Goal: Information Seeking & Learning: Learn about a topic

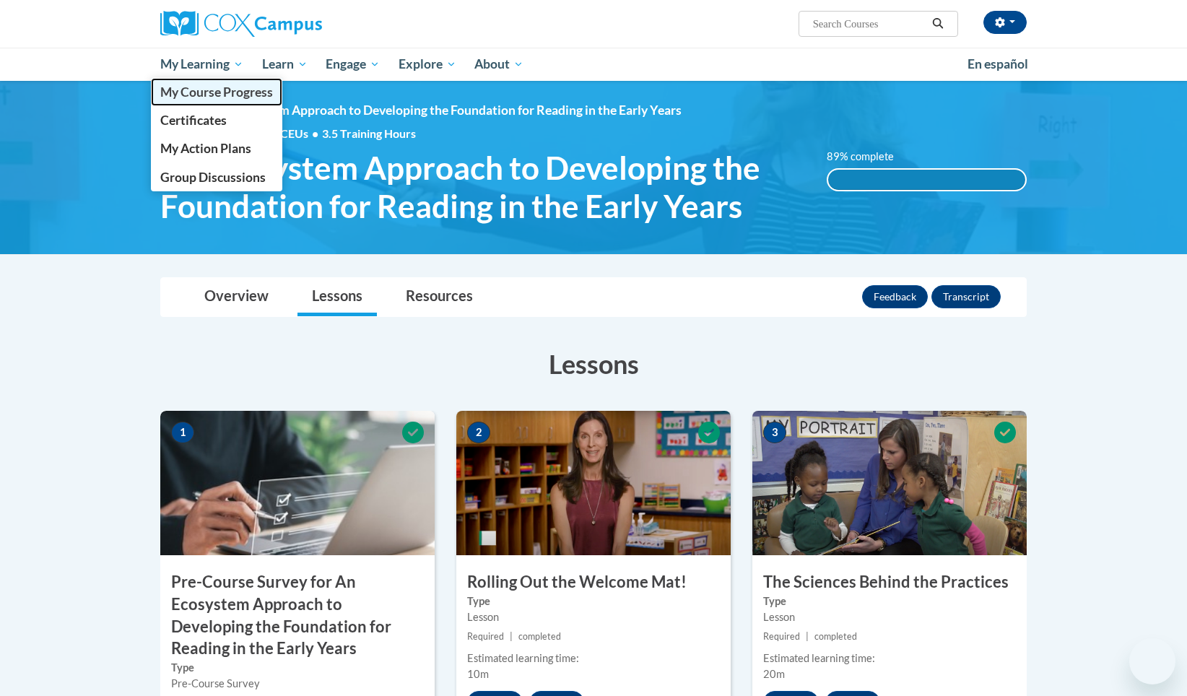
click at [232, 87] on span "My Course Progress" at bounding box center [216, 91] width 113 height 15
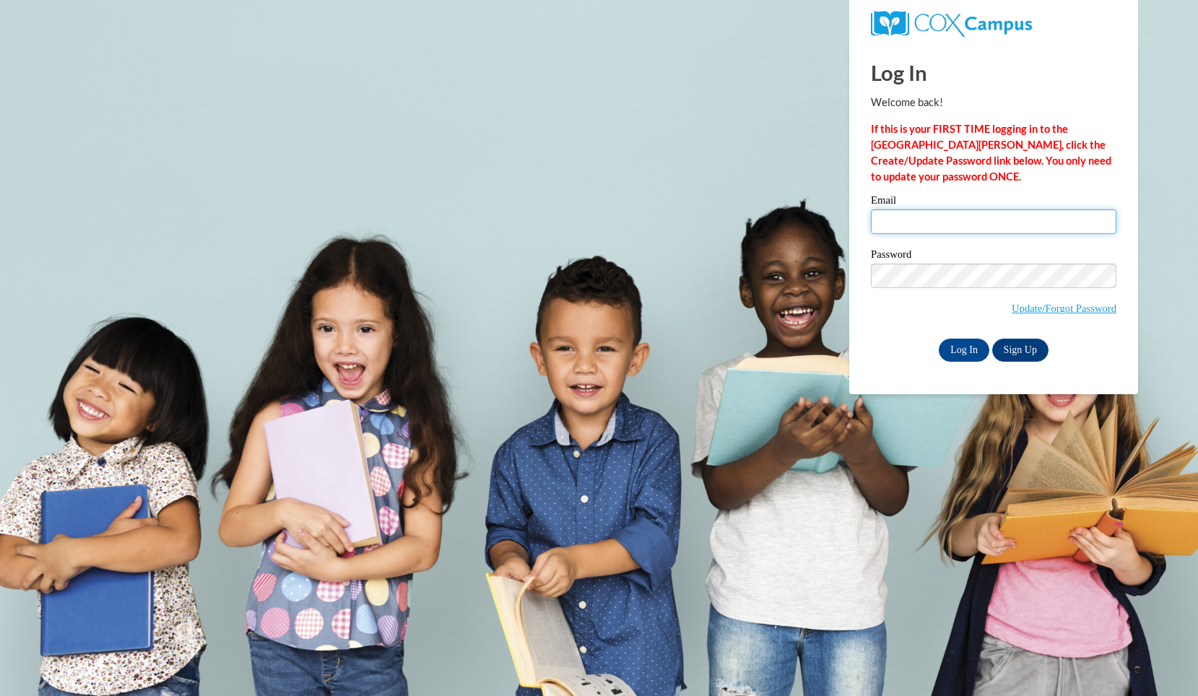
click at [909, 212] on input "Email" at bounding box center [994, 221] width 246 height 25
type input "popekayla998@gmail.com"
click at [967, 352] on input "Log In" at bounding box center [964, 350] width 51 height 23
click at [996, 227] on input "popekayla998@gmail.com" at bounding box center [994, 221] width 246 height 25
click at [965, 344] on input "Log In" at bounding box center [964, 350] width 51 height 23
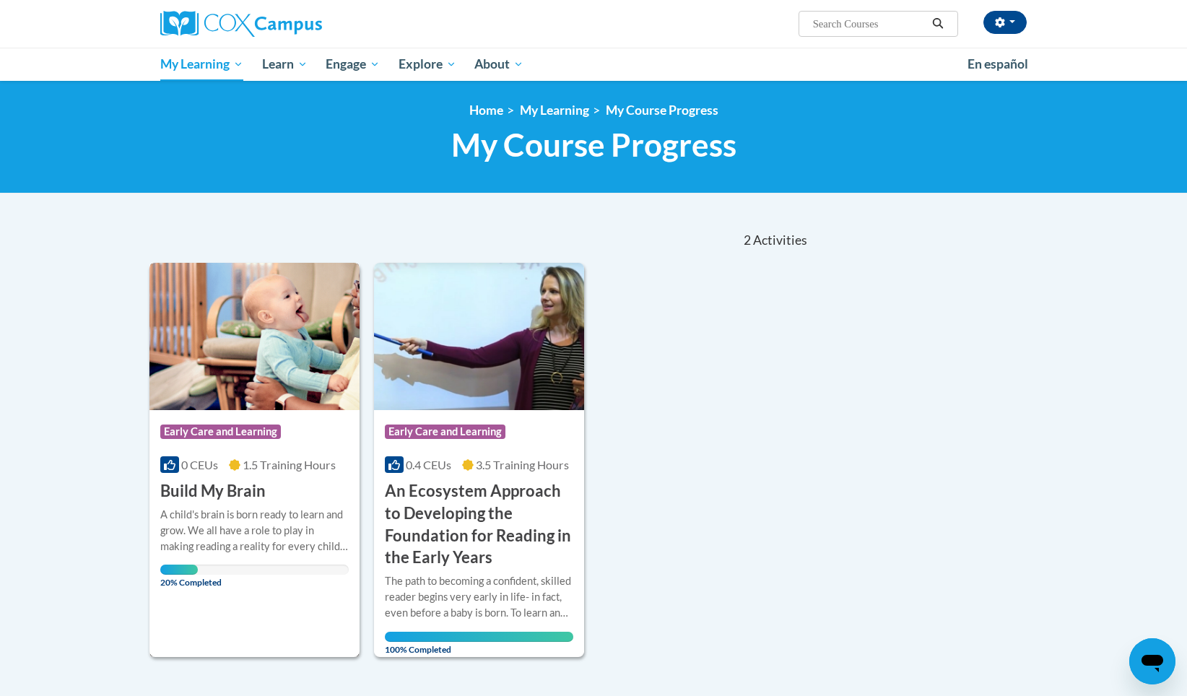
click at [215, 492] on h3 "Build My Brain" at bounding box center [212, 491] width 105 height 22
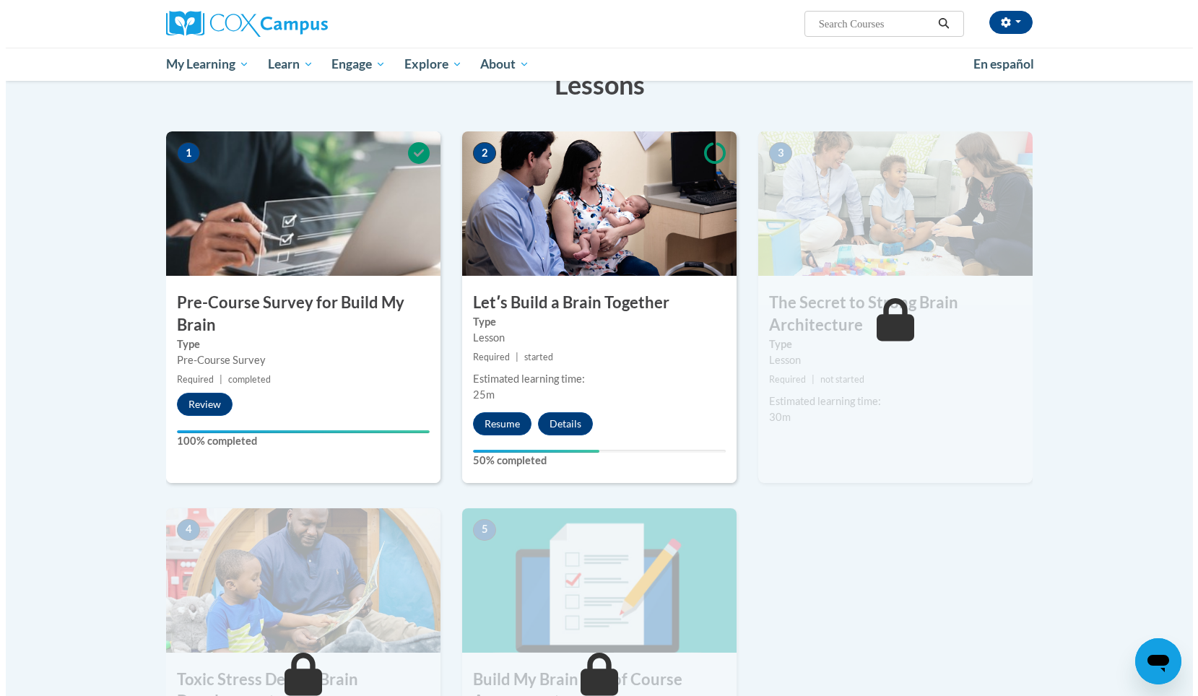
scroll to position [246, 0]
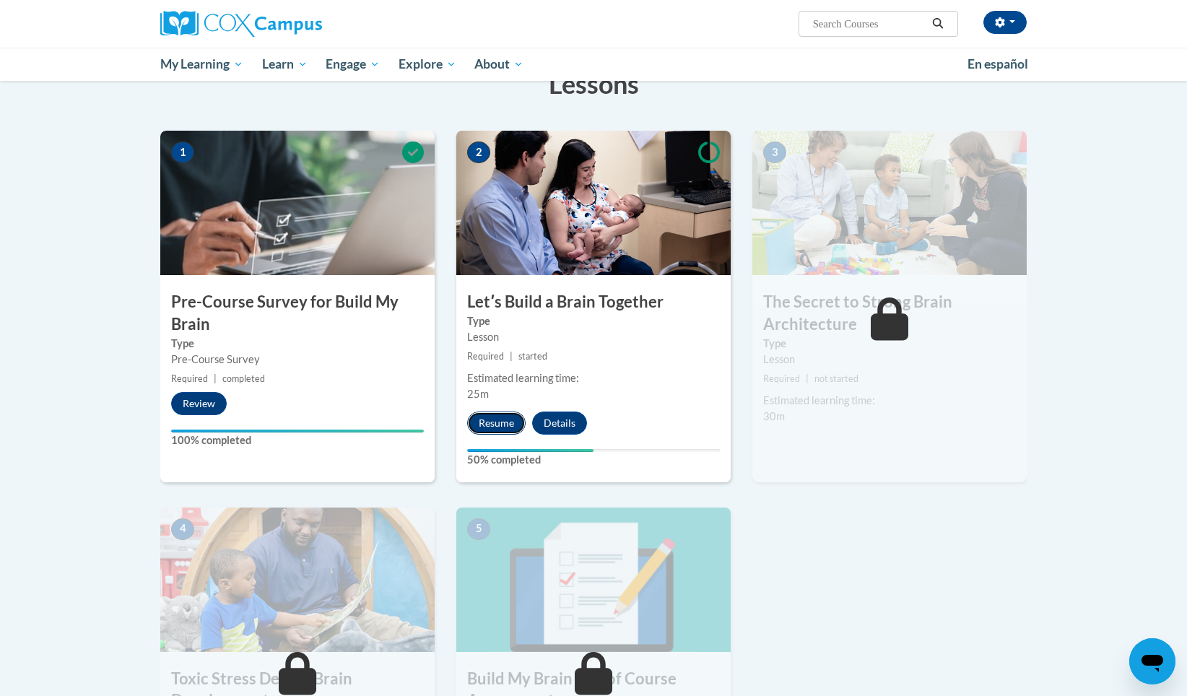
click at [508, 427] on button "Resume" at bounding box center [496, 423] width 58 height 23
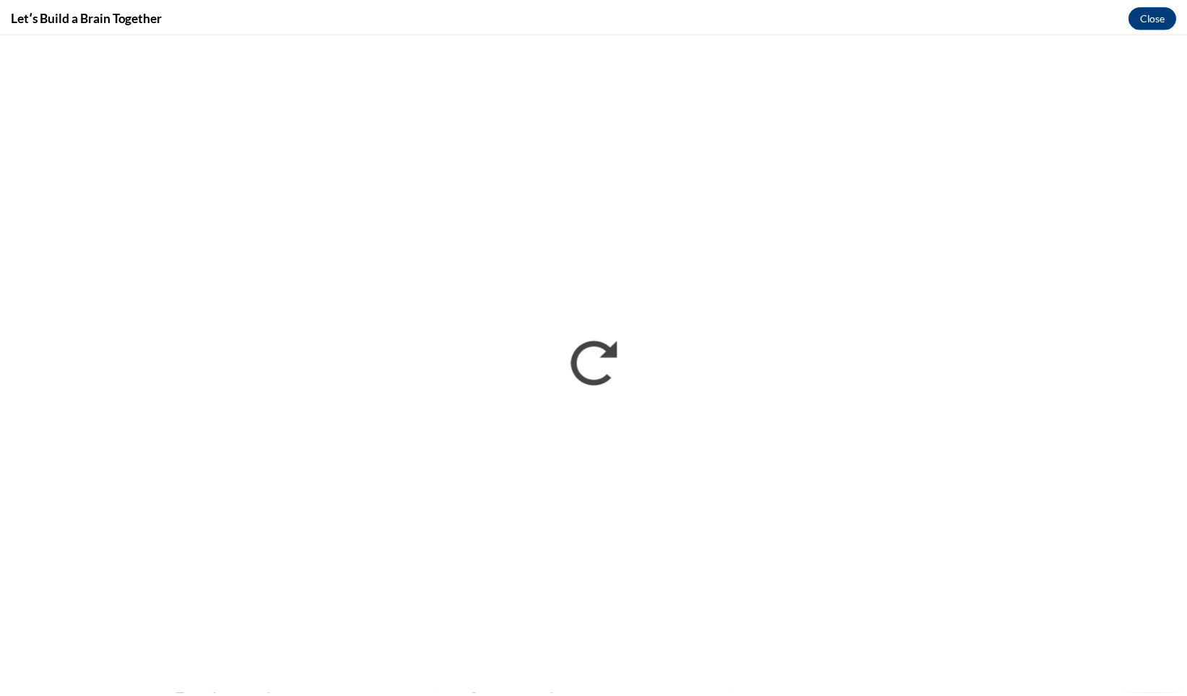
scroll to position [0, 0]
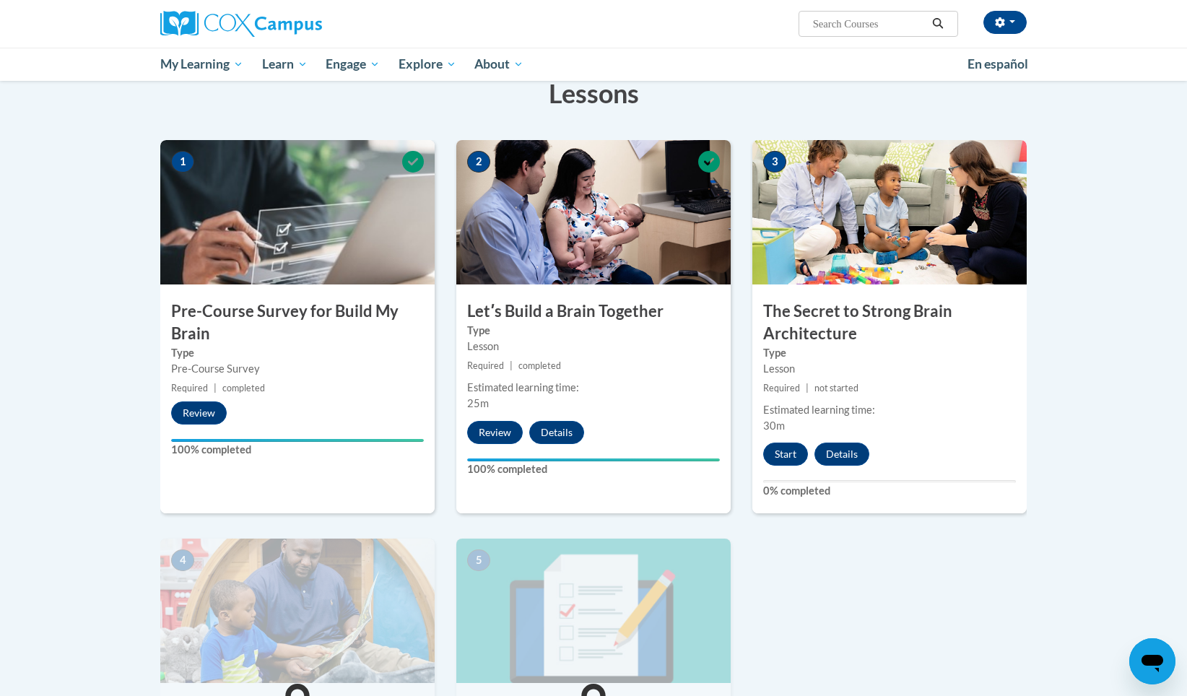
scroll to position [236, 0]
click at [579, 436] on button "Details" at bounding box center [556, 433] width 55 height 23
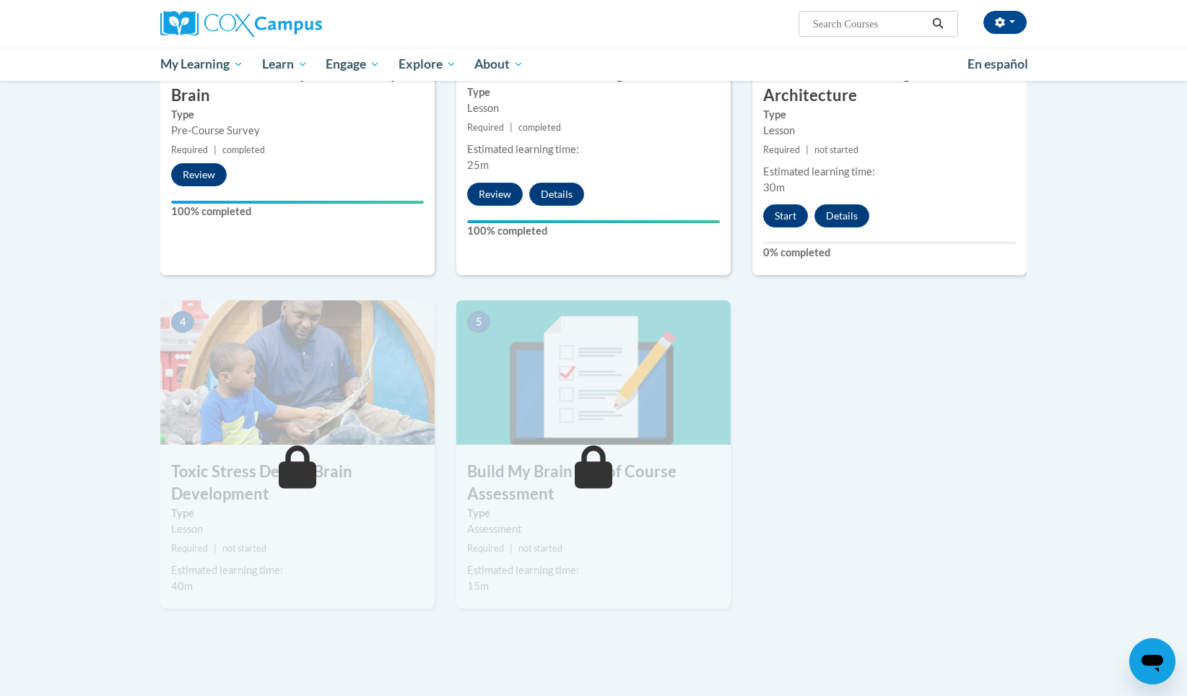
scroll to position [476, 0]
click at [600, 473] on icon at bounding box center [594, 466] width 38 height 43
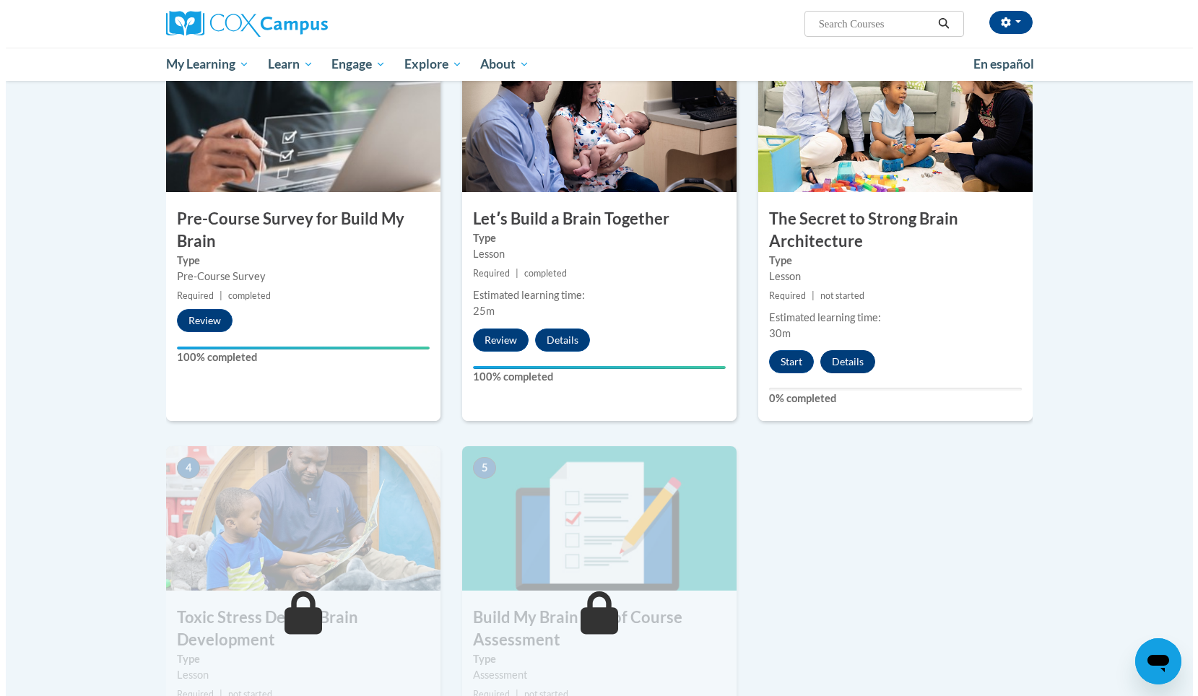
scroll to position [321, 0]
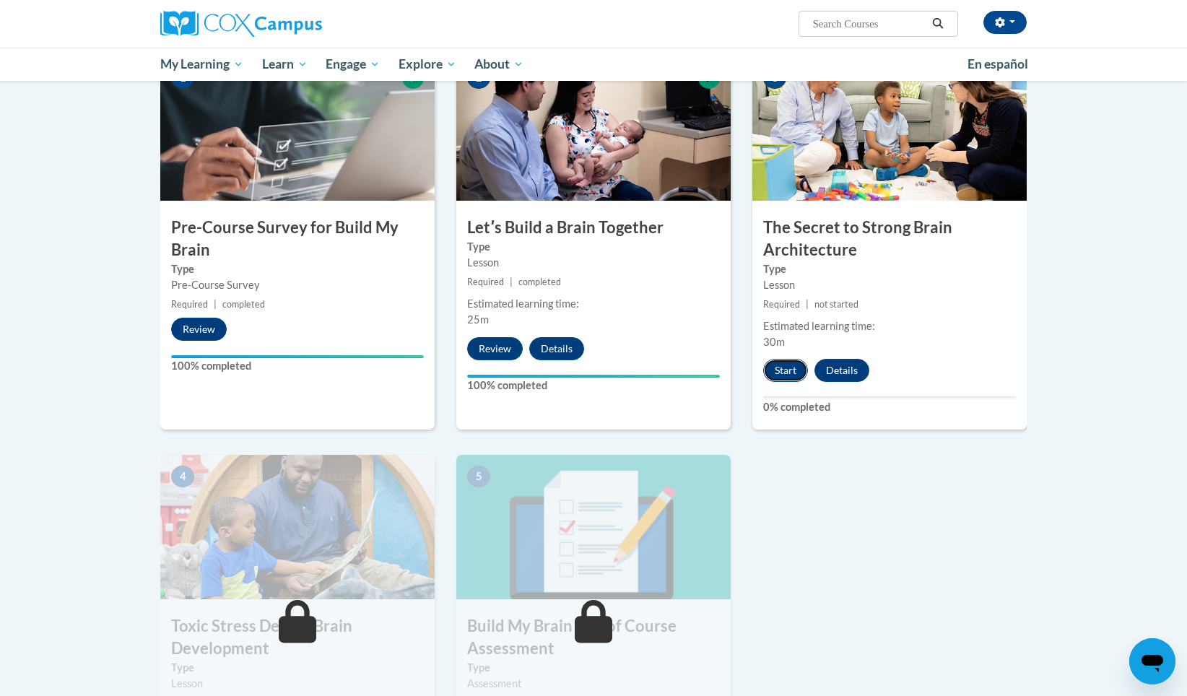
click at [794, 368] on button "Start" at bounding box center [785, 370] width 45 height 23
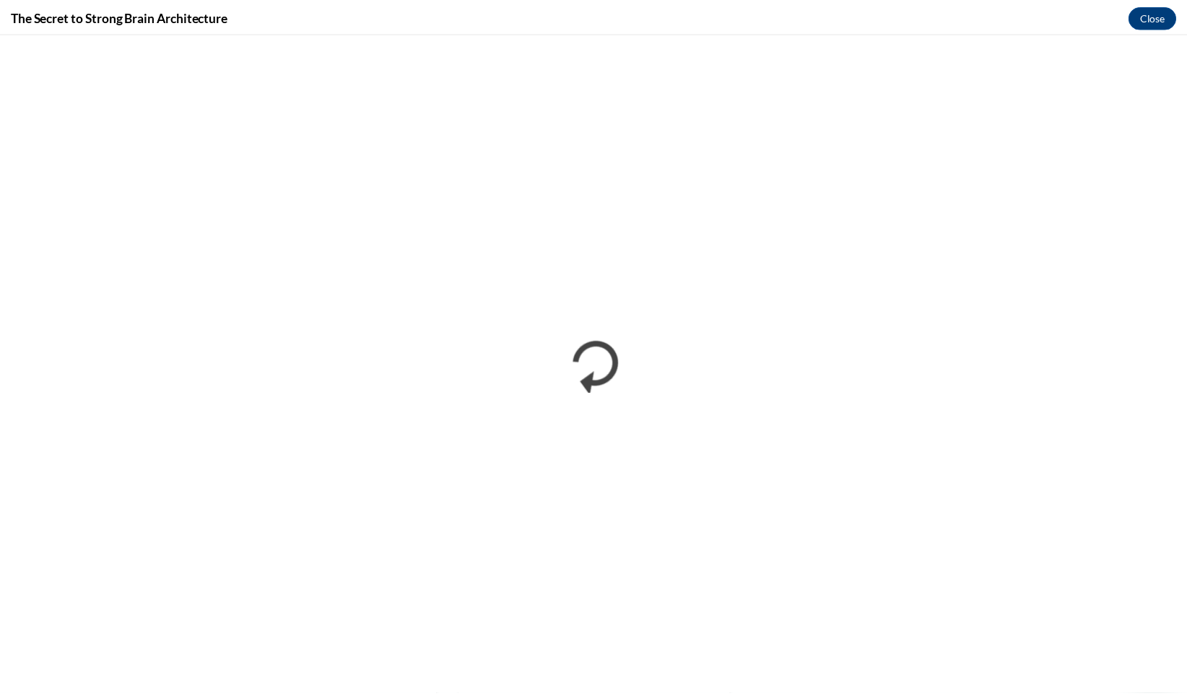
scroll to position [0, 0]
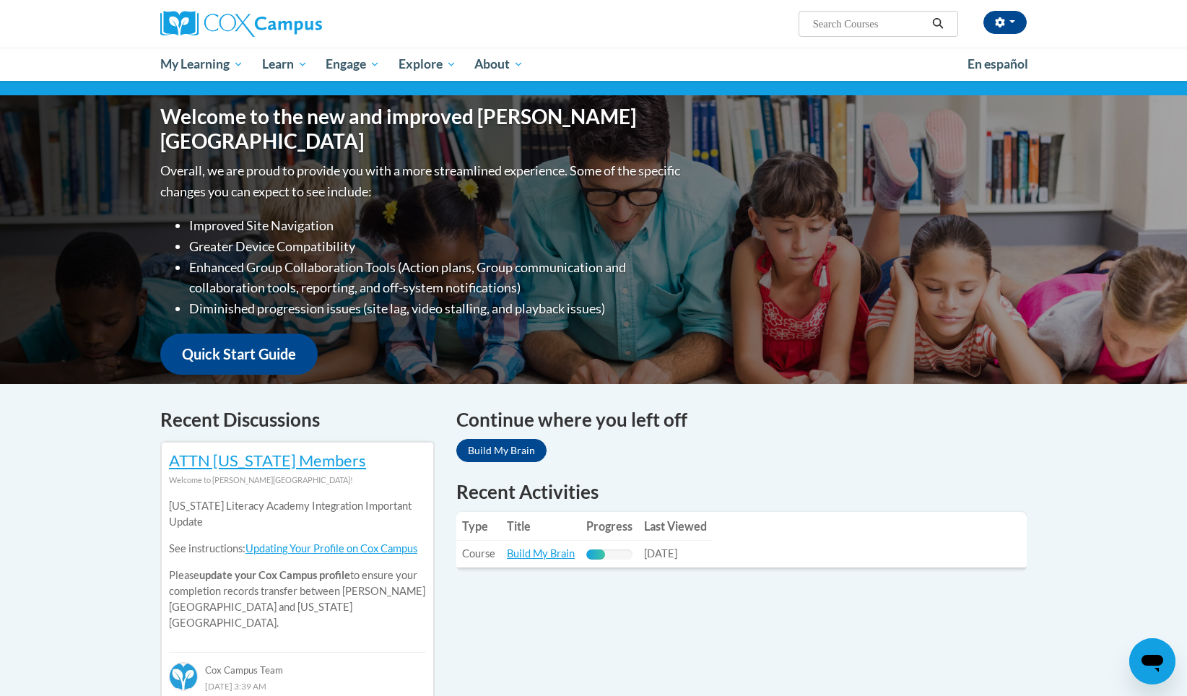
scroll to position [124, 0]
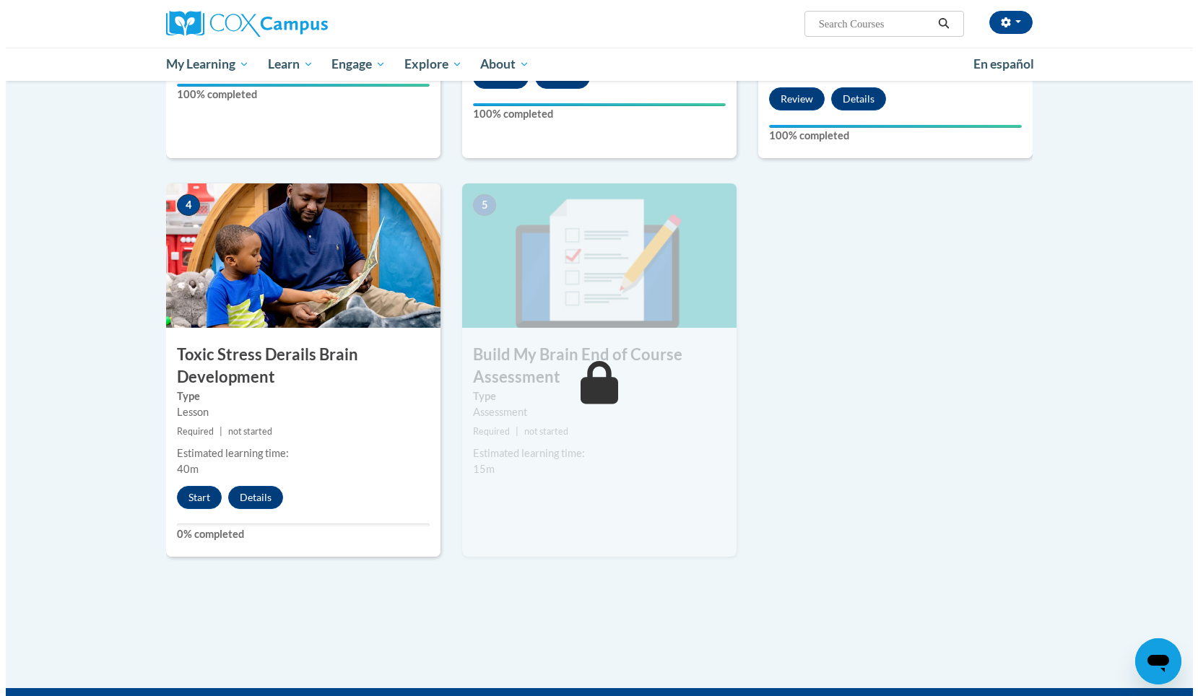
scroll to position [596, 0]
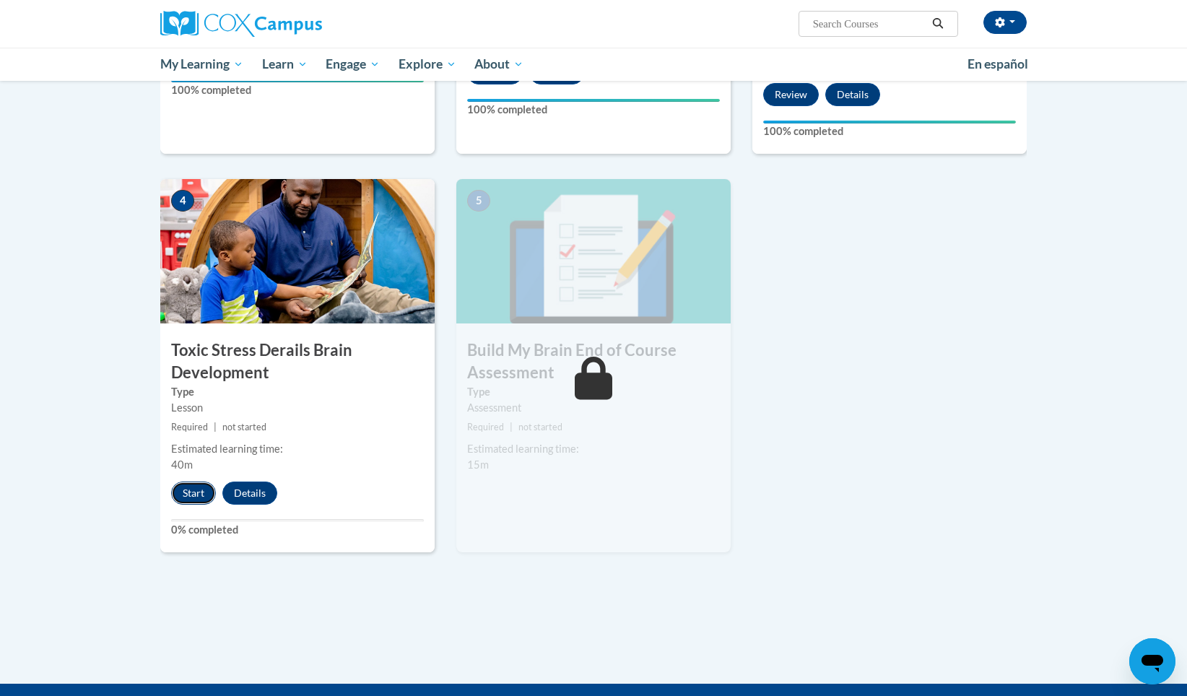
click at [199, 497] on button "Start" at bounding box center [193, 493] width 45 height 23
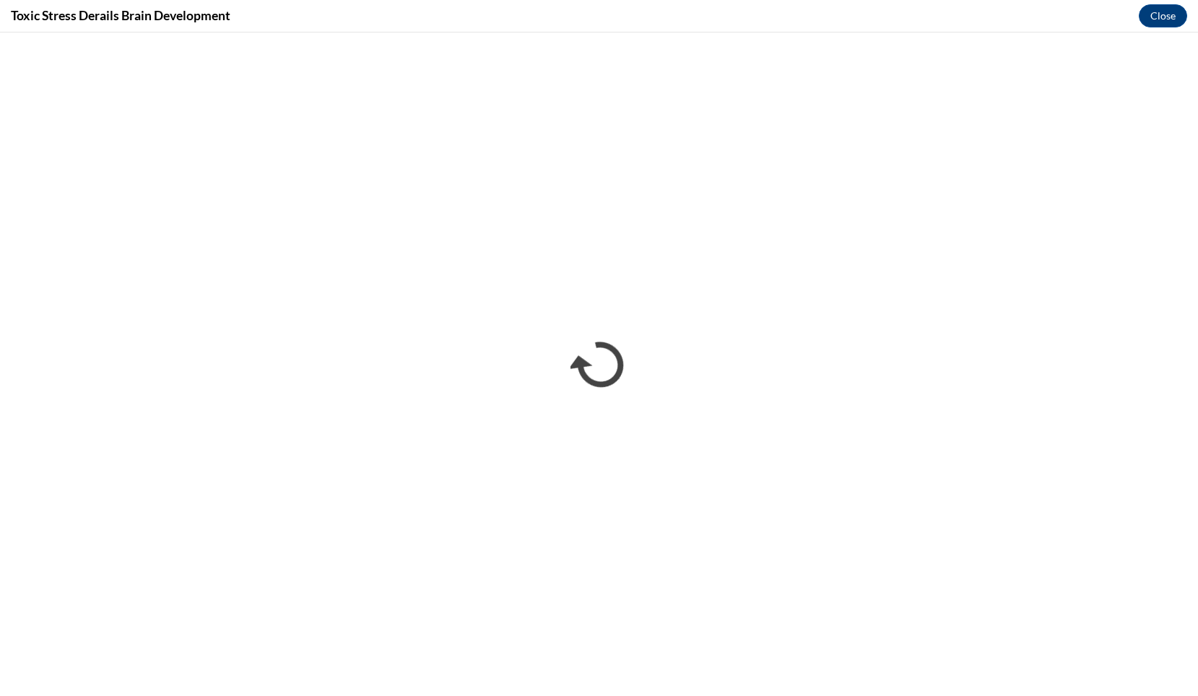
scroll to position [0, 0]
